Goal: Information Seeking & Learning: Learn about a topic

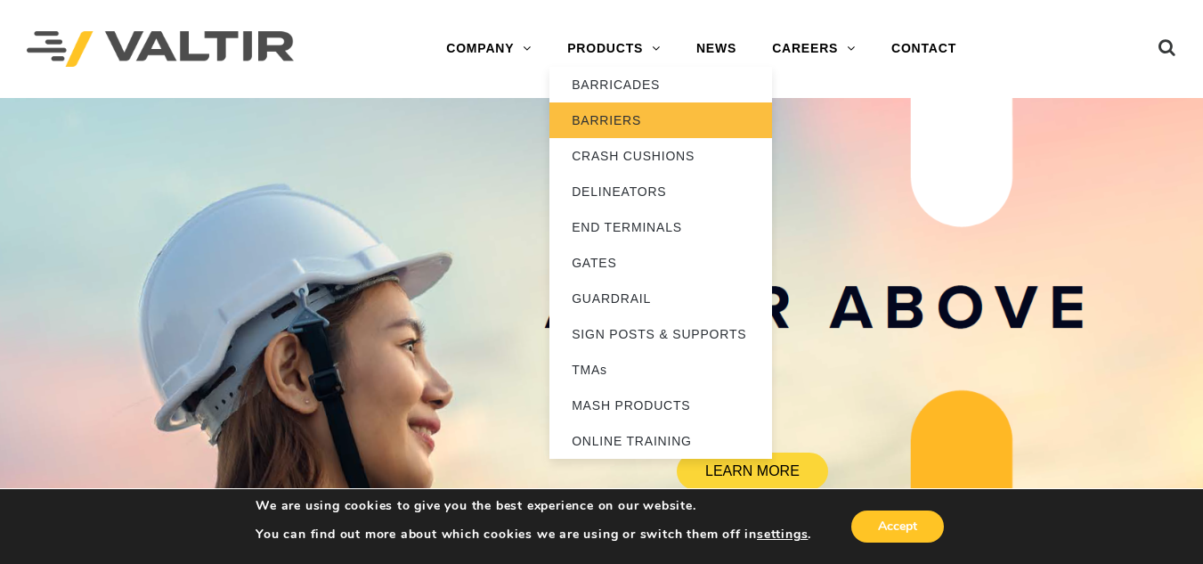
click at [615, 128] on link "BARRIERS" at bounding box center [660, 120] width 223 height 36
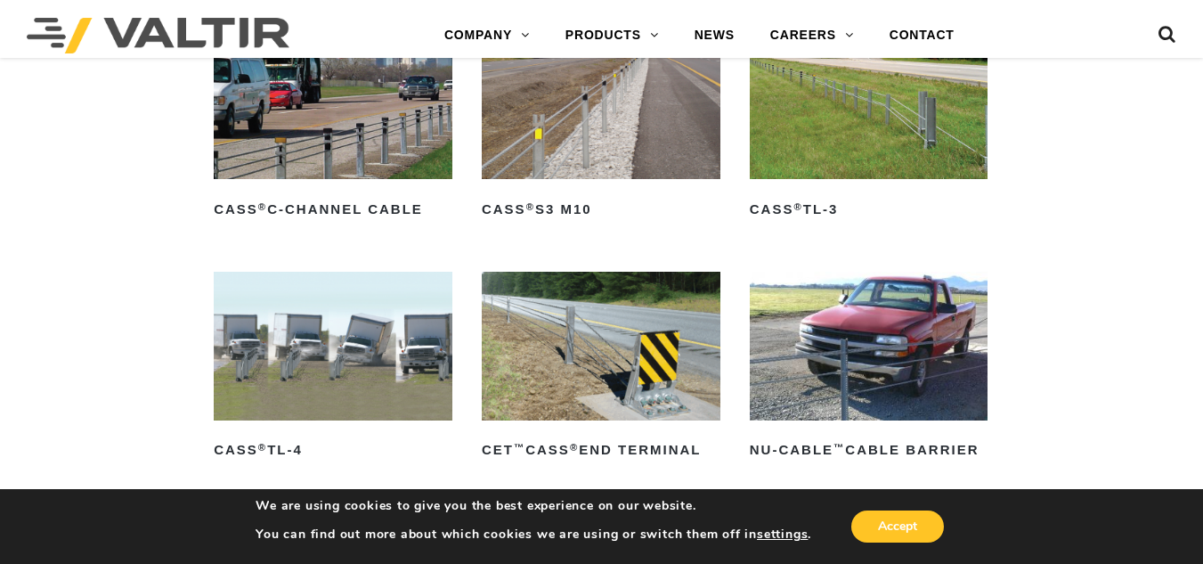
scroll to position [916, 0]
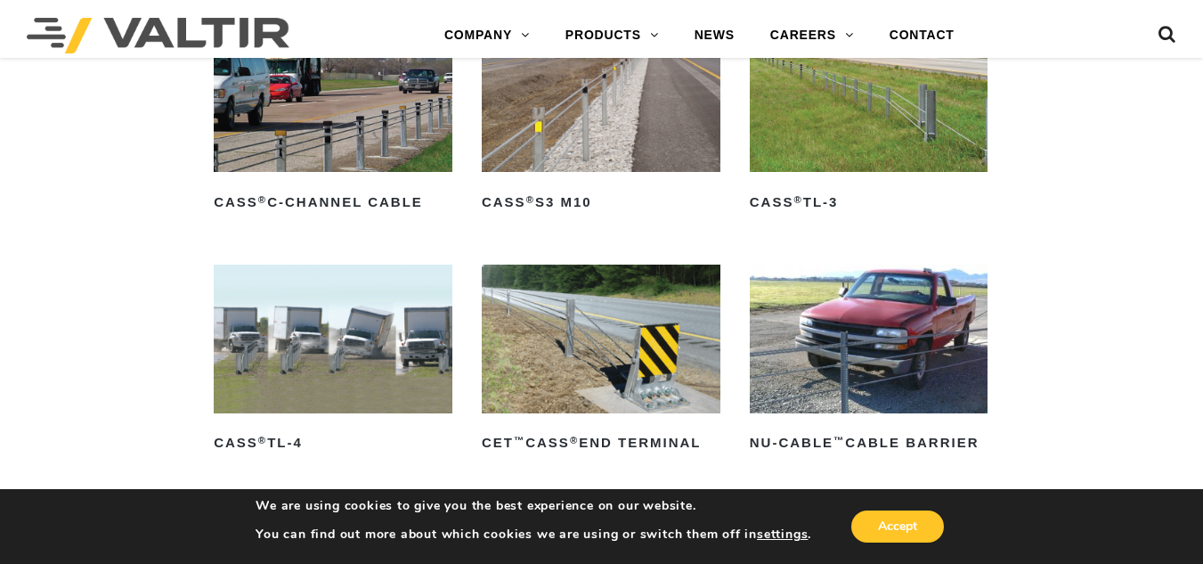
click at [581, 136] on img at bounding box center [601, 97] width 239 height 149
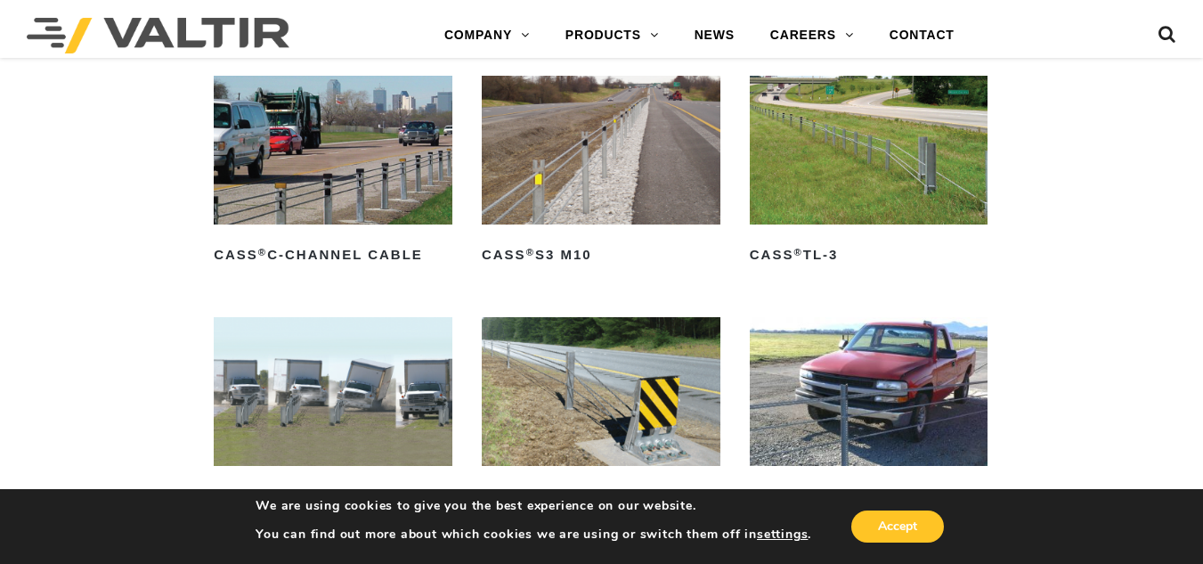
scroll to position [857, 0]
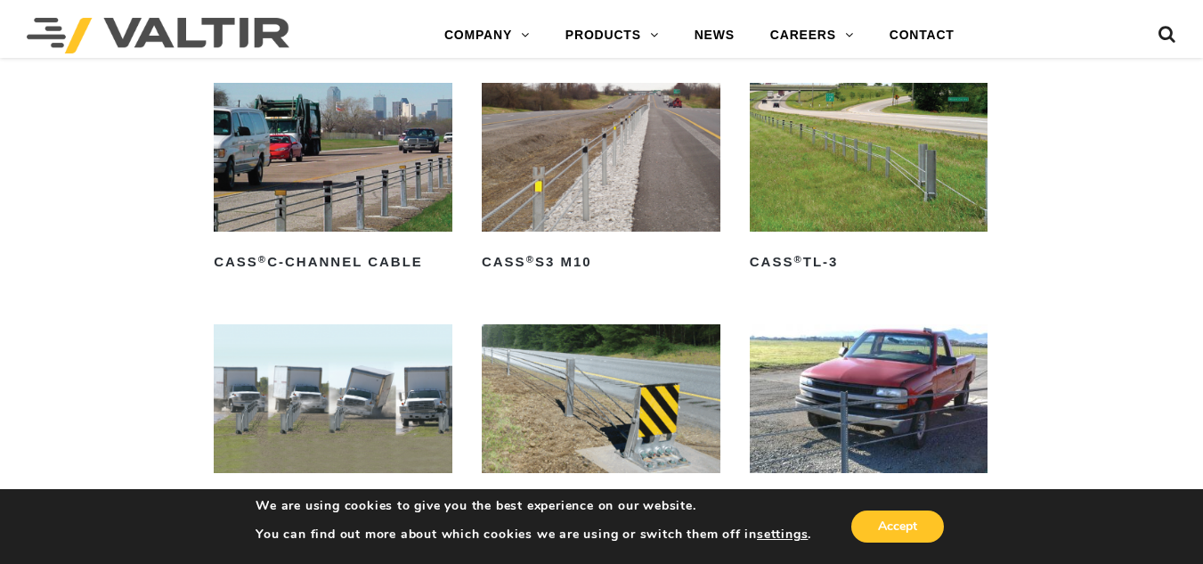
click at [857, 169] on img at bounding box center [869, 157] width 239 height 149
click at [367, 183] on img at bounding box center [333, 157] width 239 height 149
click at [346, 207] on img at bounding box center [333, 157] width 239 height 149
click at [317, 154] on img at bounding box center [333, 157] width 239 height 149
click at [636, 146] on img at bounding box center [601, 157] width 239 height 149
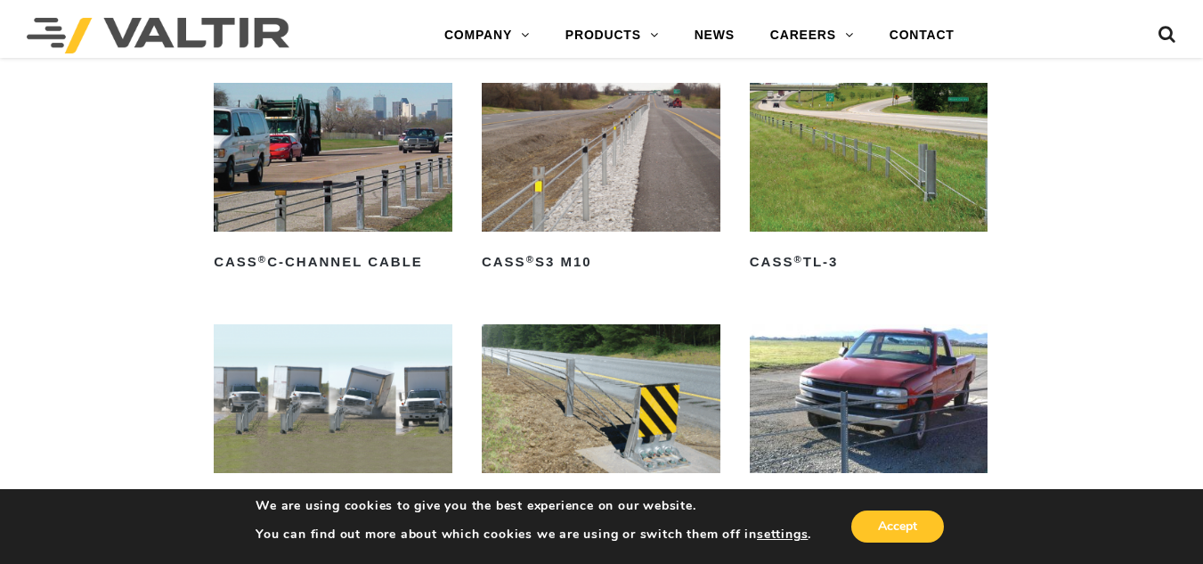
click at [602, 183] on img at bounding box center [601, 157] width 239 height 149
click at [804, 159] on img at bounding box center [869, 157] width 239 height 149
click at [260, 126] on img at bounding box center [333, 157] width 239 height 149
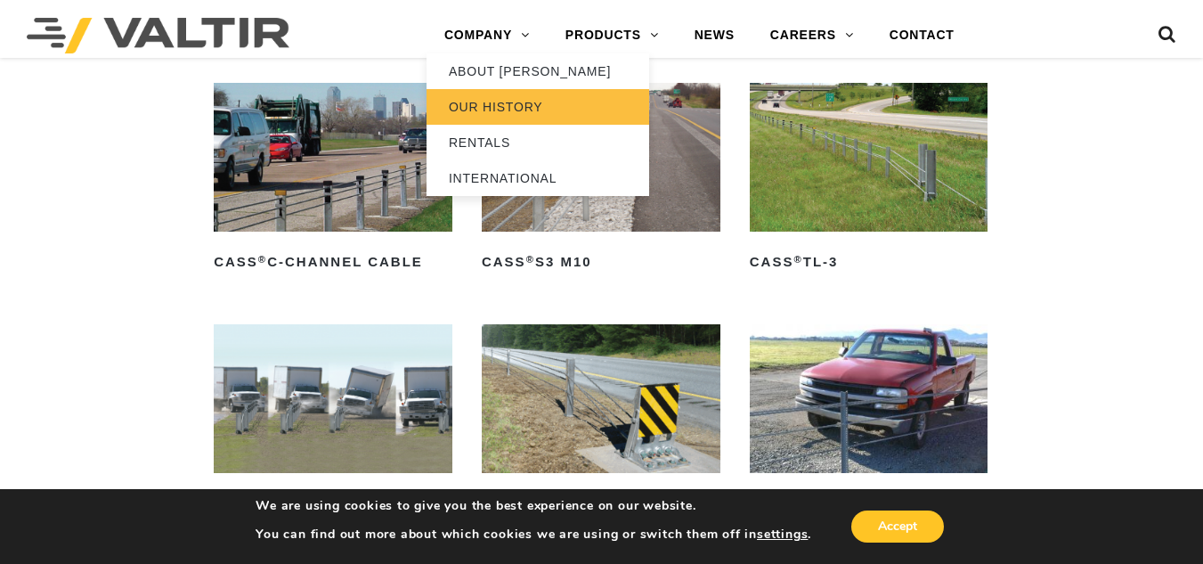
click at [567, 115] on link "OUR HISTORY" at bounding box center [538, 107] width 223 height 36
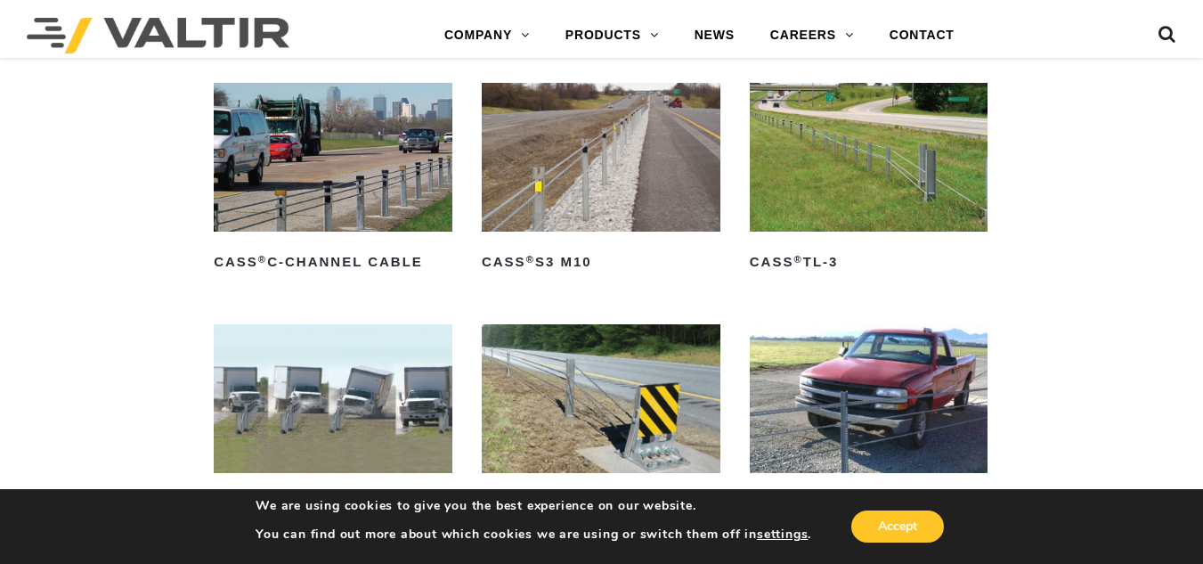
click at [656, 149] on img at bounding box center [601, 157] width 239 height 149
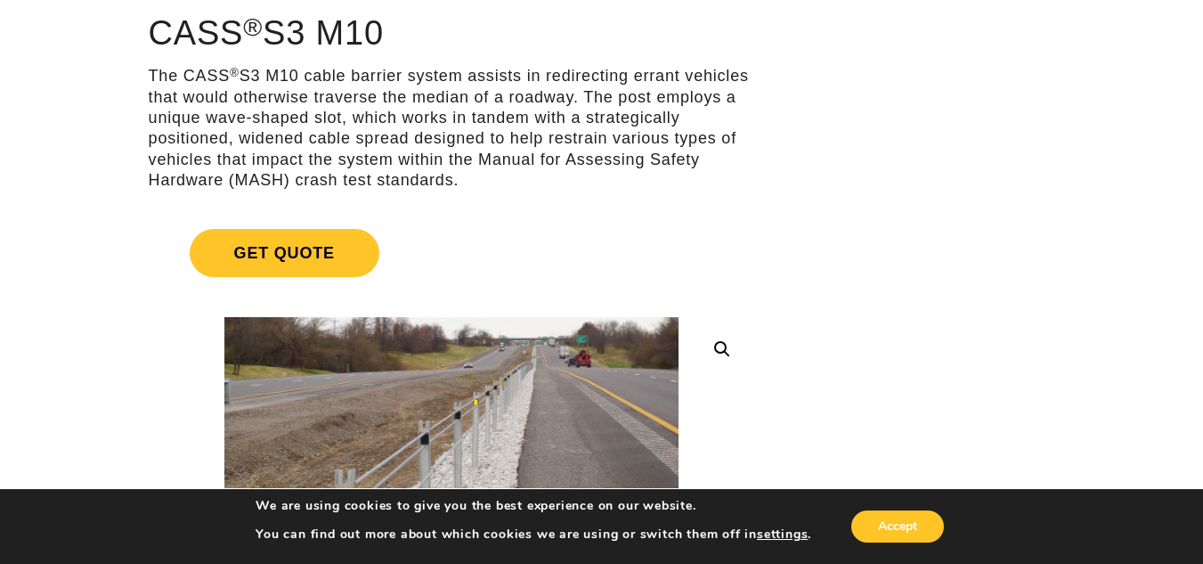
scroll to position [224, 0]
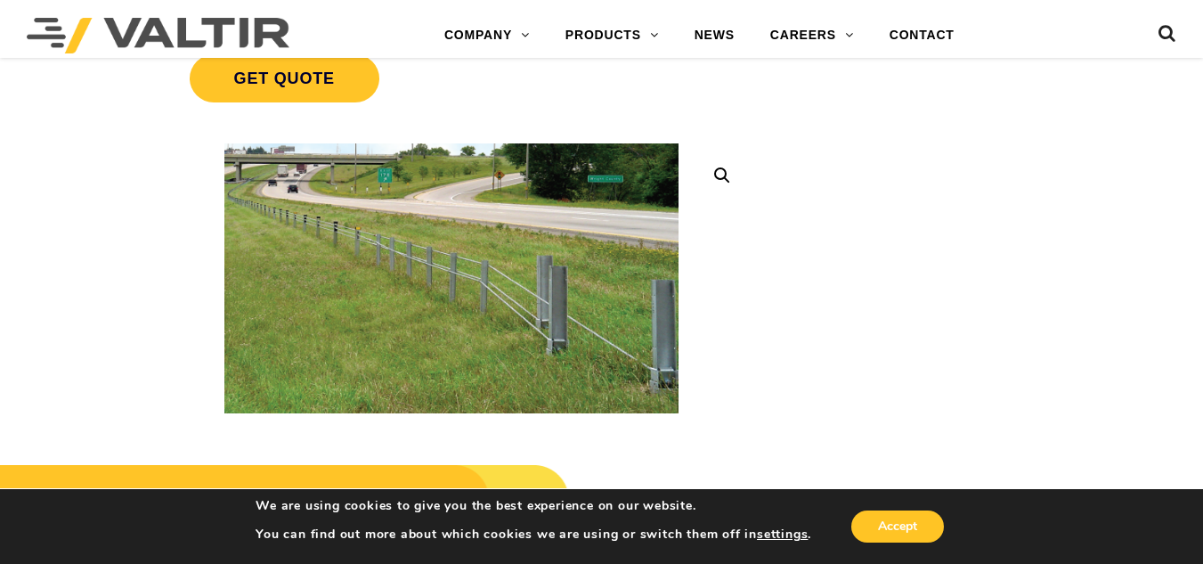
scroll to position [411, 0]
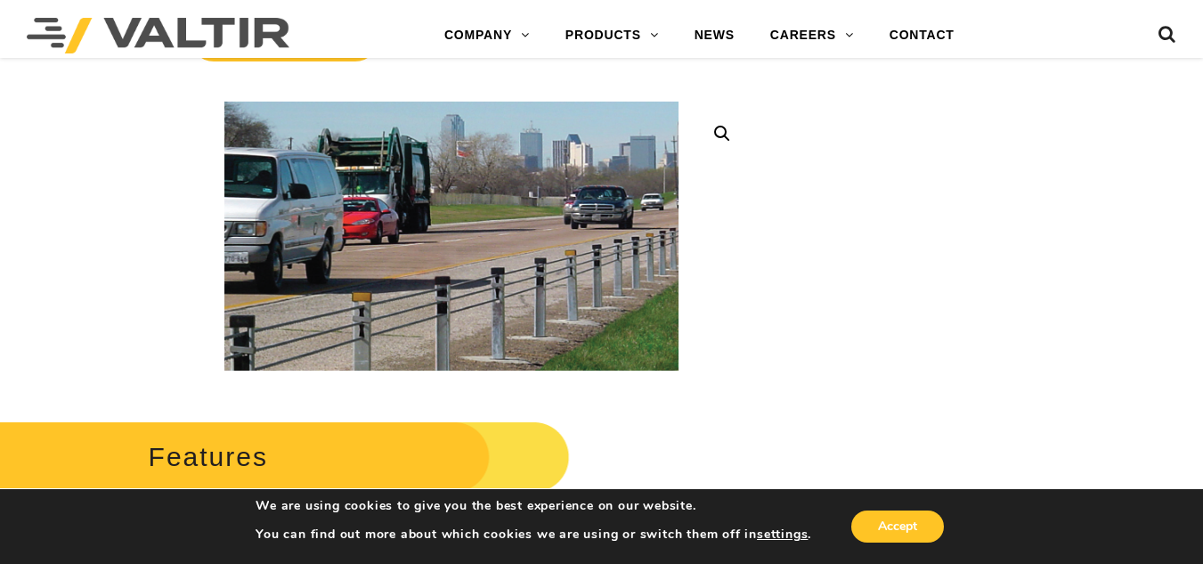
scroll to position [394, 0]
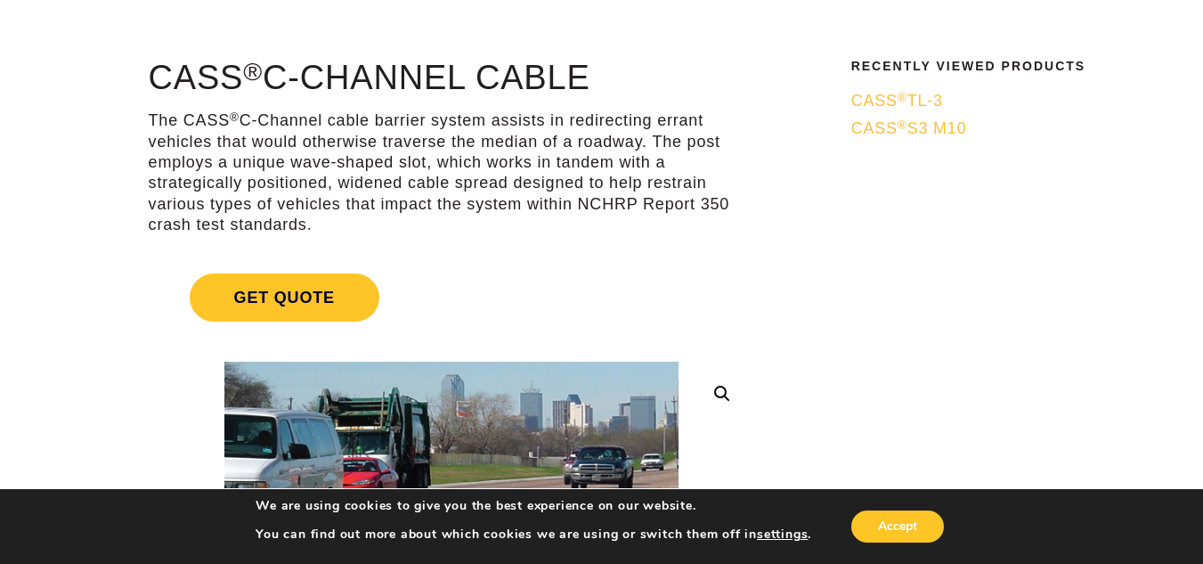
scroll to position [23, 0]
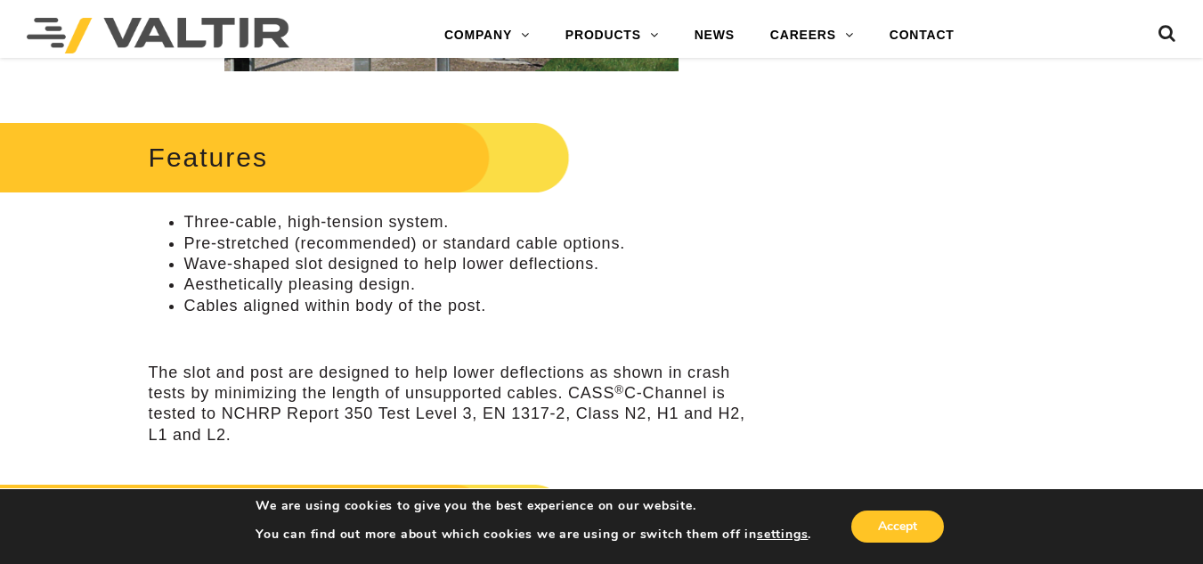
scroll to position [724, 0]
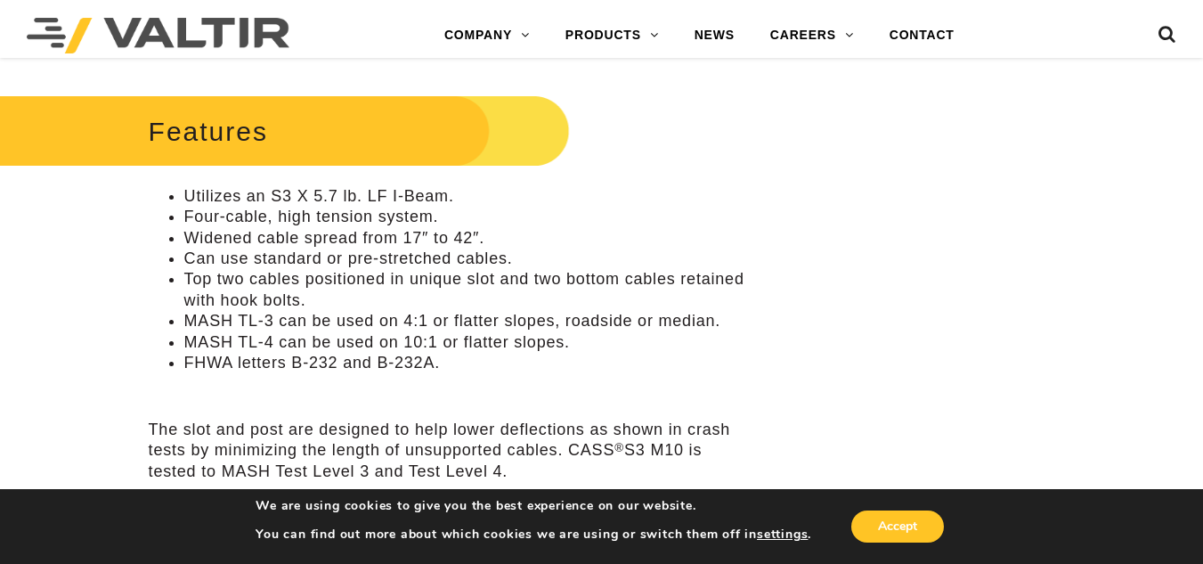
scroll to position [751, 0]
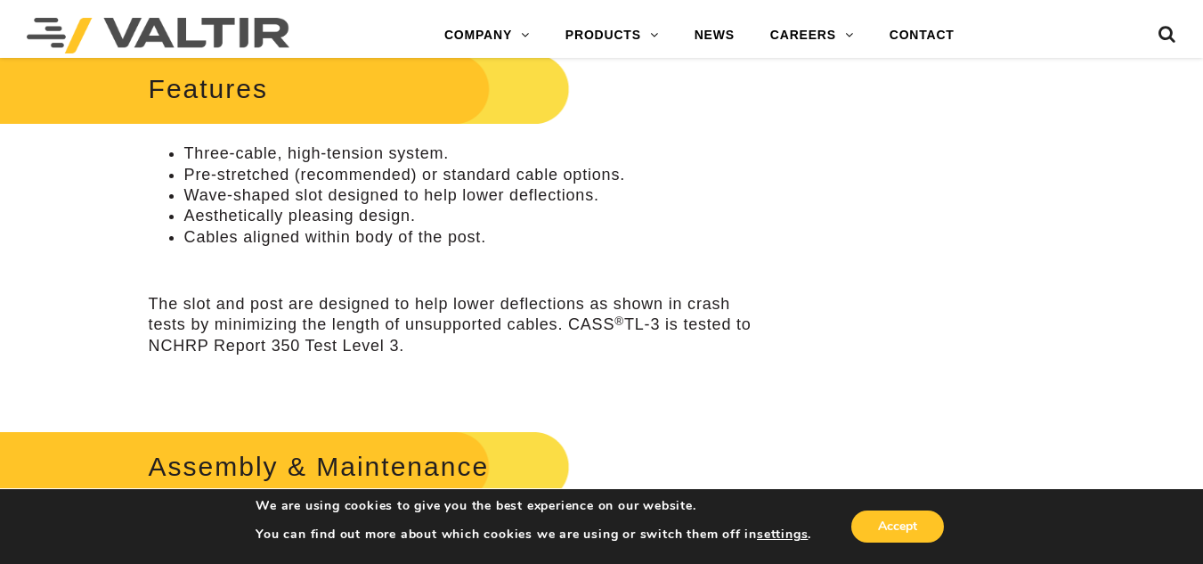
scroll to position [815, 0]
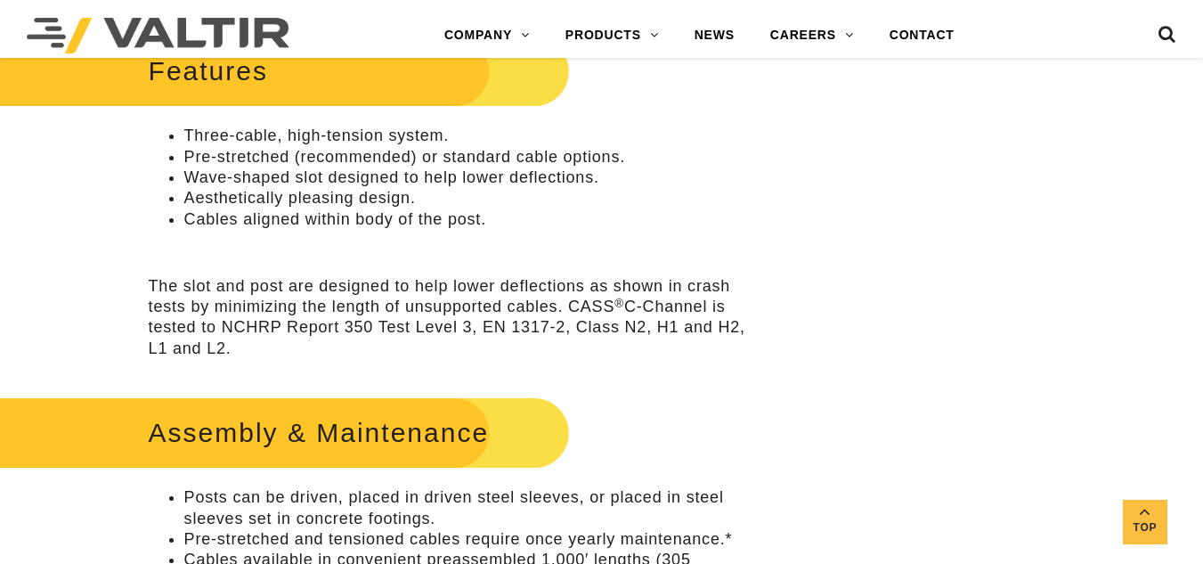
scroll to position [826, 0]
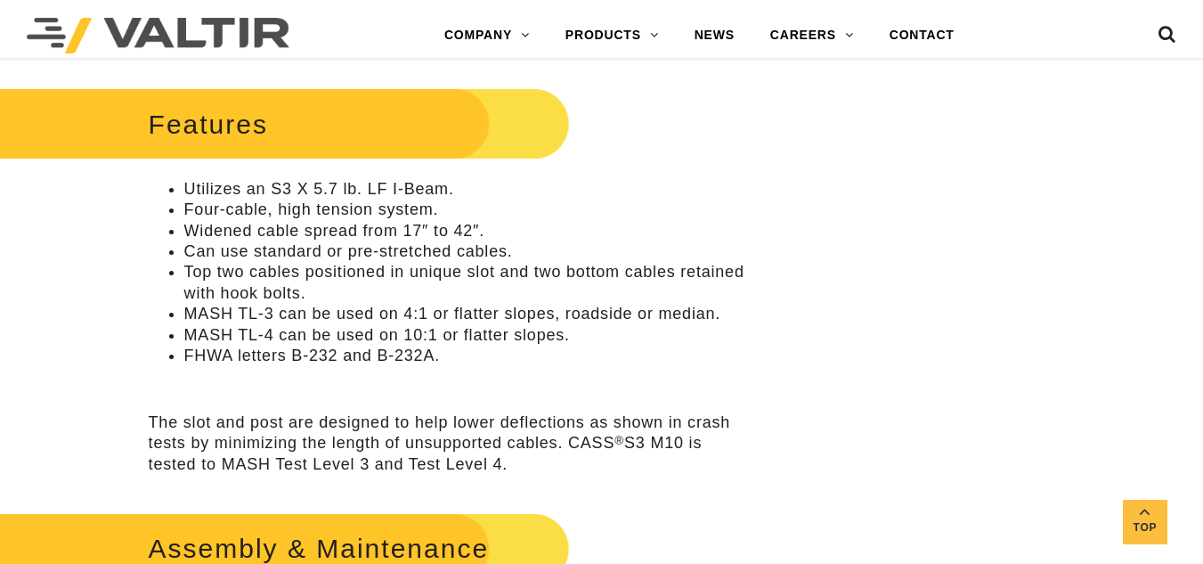
scroll to position [843, 0]
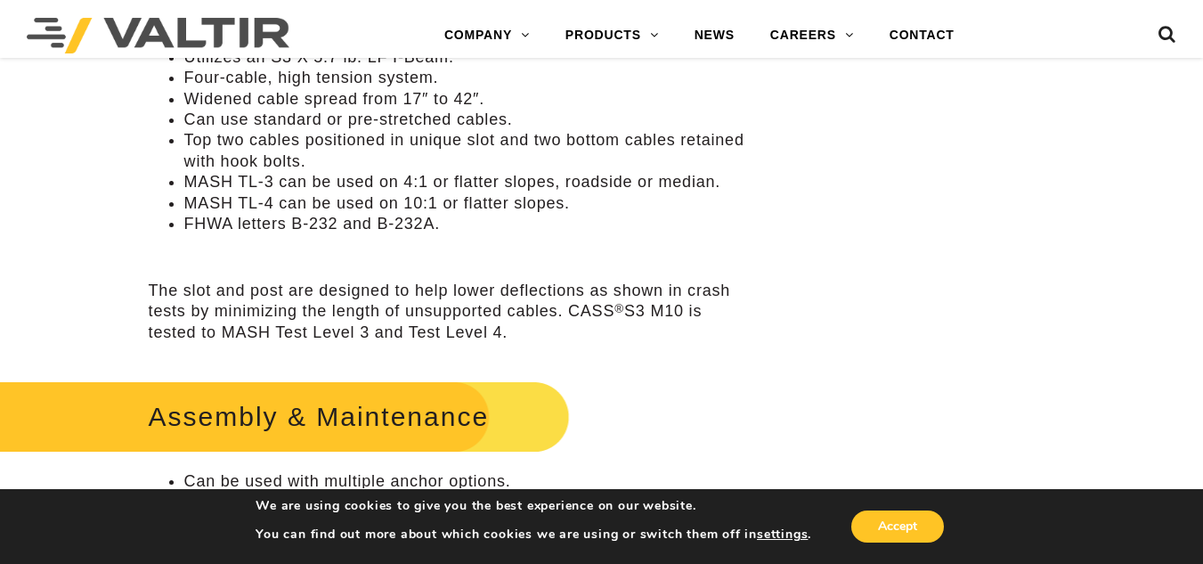
click at [575, 129] on li "Can use standard or pre-stretched cables." at bounding box center [469, 120] width 570 height 20
